Goal: Register for event/course

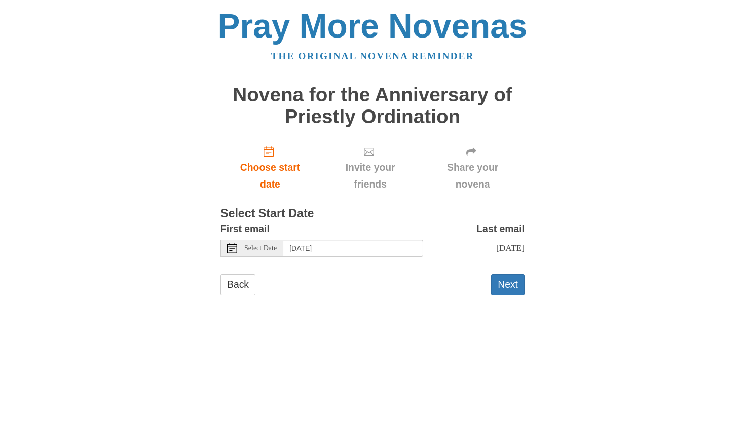
click at [268, 245] on span "Select Date" at bounding box center [260, 248] width 32 height 7
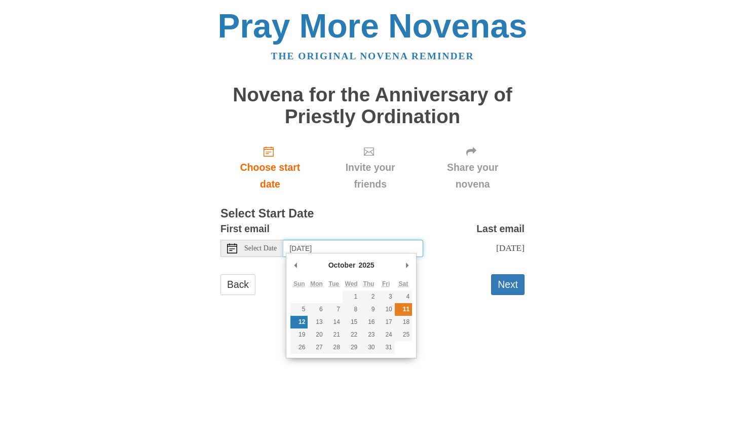
type input "Saturday, October 11th"
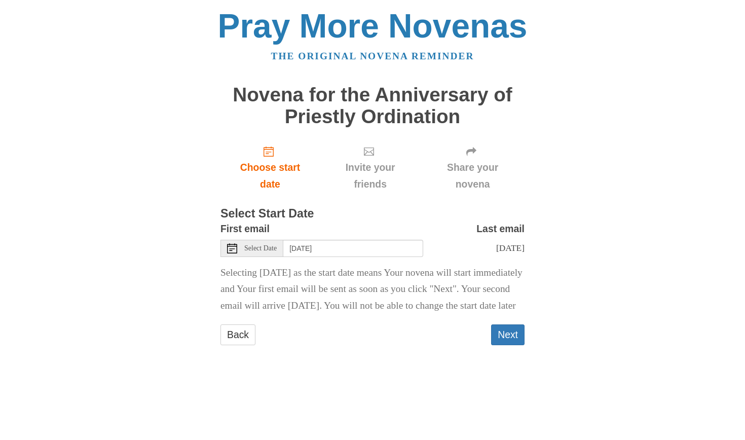
click at [266, 250] on div "Select Date" at bounding box center [252, 248] width 63 height 17
click at [510, 345] on button "Next" at bounding box center [507, 334] width 33 height 21
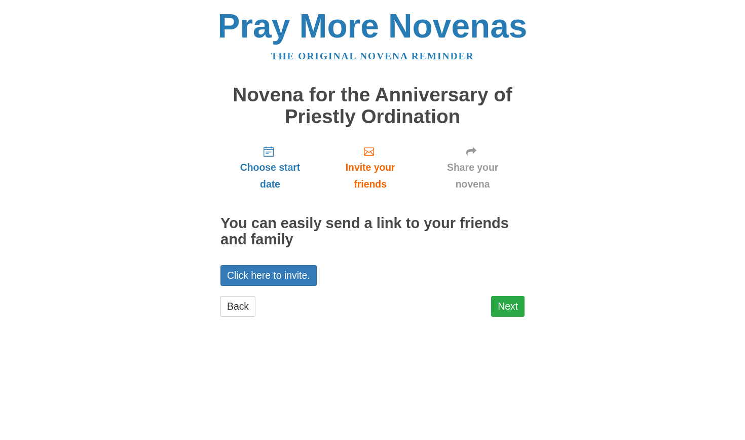
click at [503, 298] on link "Next" at bounding box center [507, 306] width 33 height 21
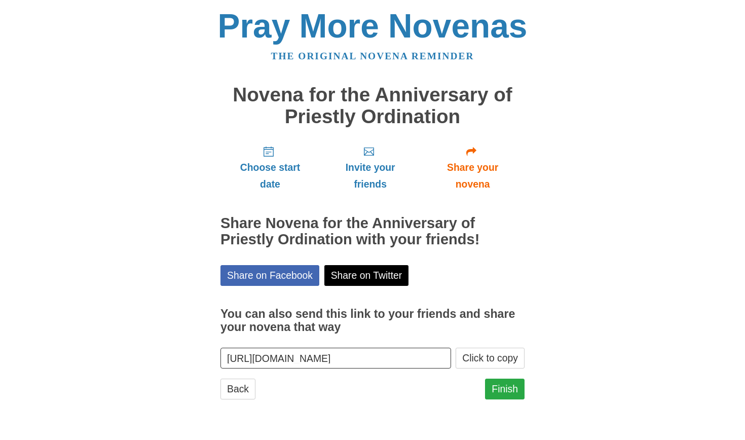
click at [513, 387] on link "Finish" at bounding box center [505, 389] width 40 height 21
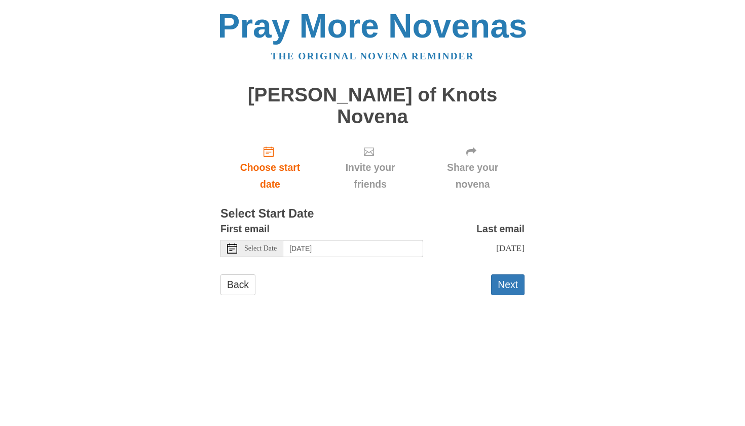
click at [237, 243] on use at bounding box center [232, 248] width 10 height 10
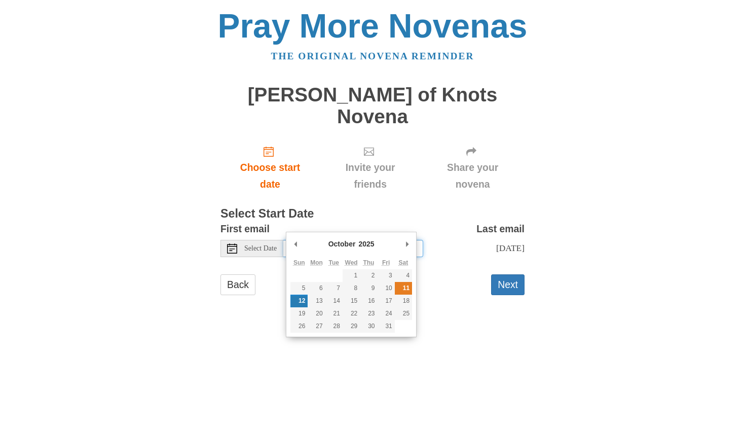
type input "Saturday, October 11th"
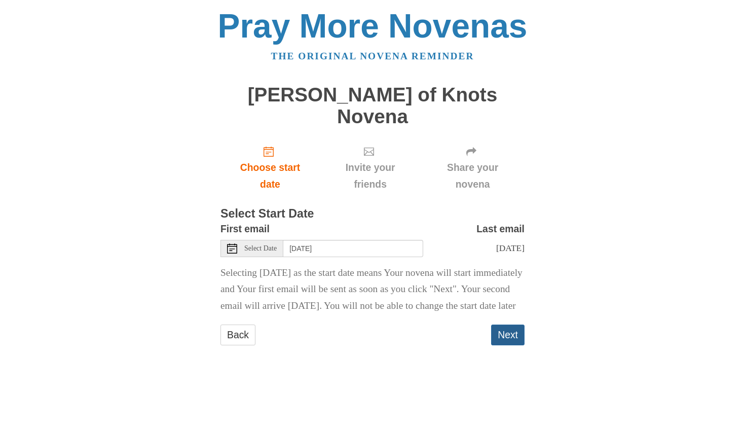
click at [514, 324] on button "Next" at bounding box center [507, 334] width 33 height 21
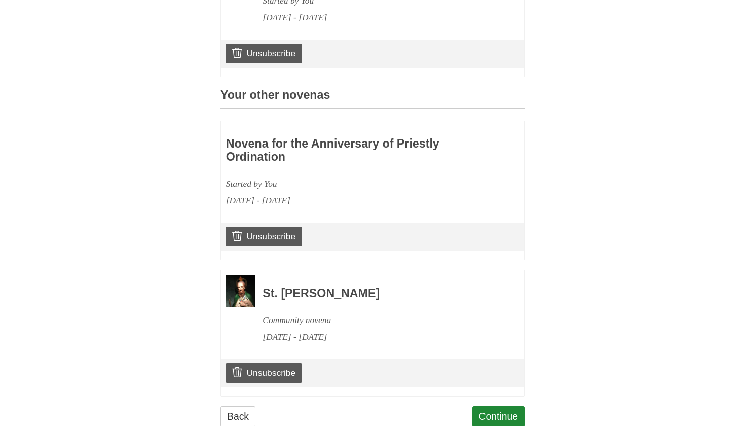
scroll to position [385, 0]
click at [239, 276] on img at bounding box center [240, 292] width 29 height 32
click at [495, 407] on link "Continue" at bounding box center [498, 417] width 53 height 21
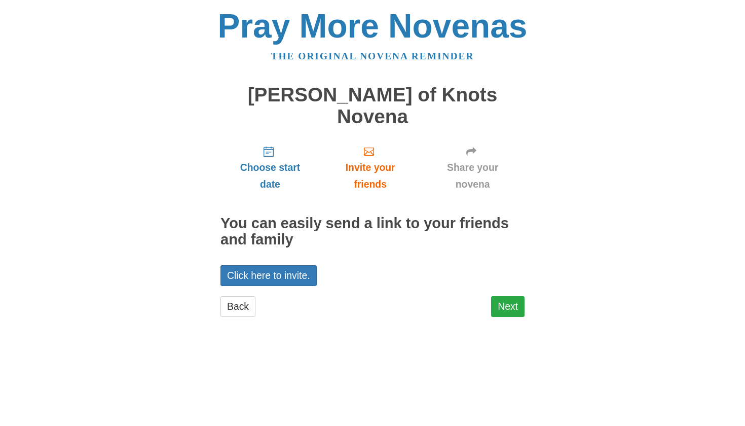
click at [508, 296] on link "Next" at bounding box center [507, 306] width 33 height 21
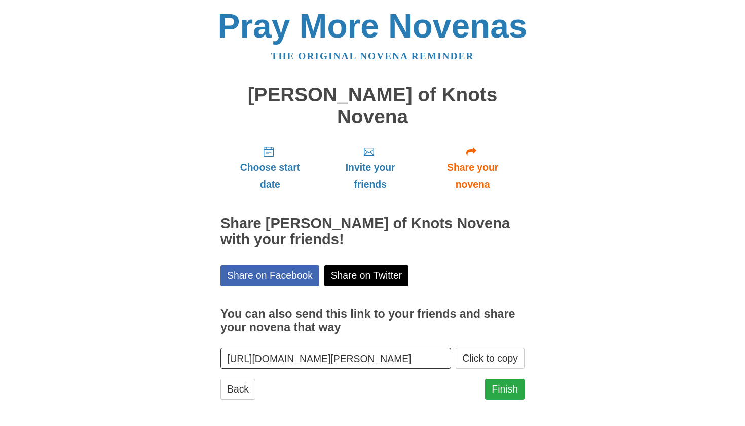
click at [513, 379] on link "Finish" at bounding box center [505, 389] width 40 height 21
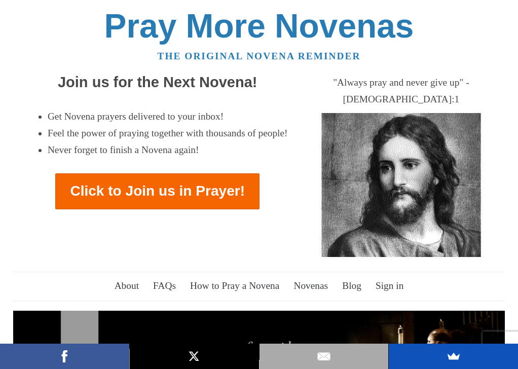
scroll to position [3835, 0]
